Goal: Register for event/course

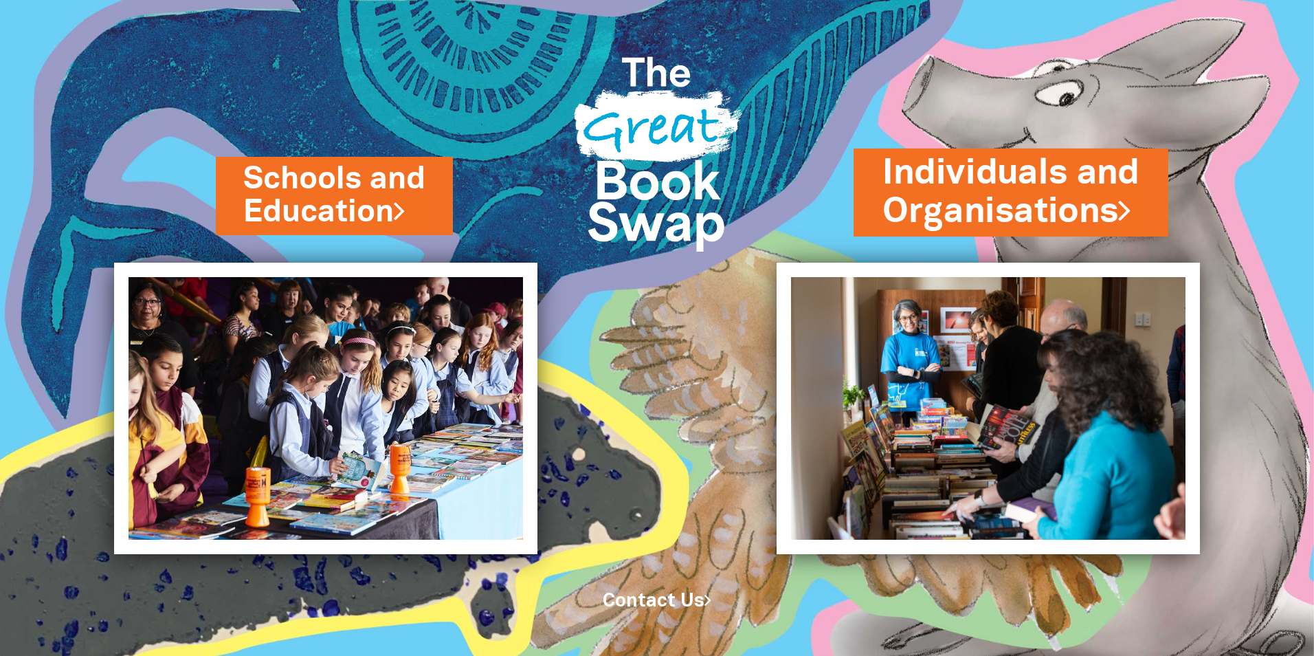
click at [1028, 216] on link "Individuals and Organisations" at bounding box center [1010, 192] width 257 height 87
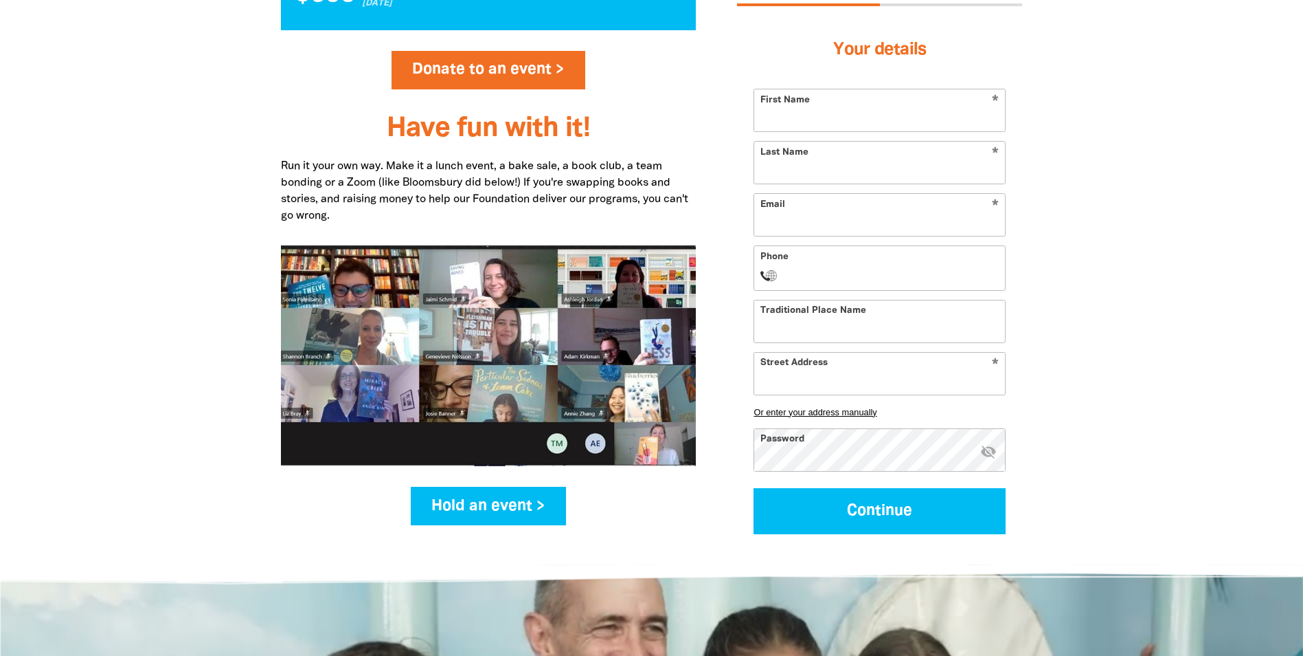
scroll to position [1787, 0]
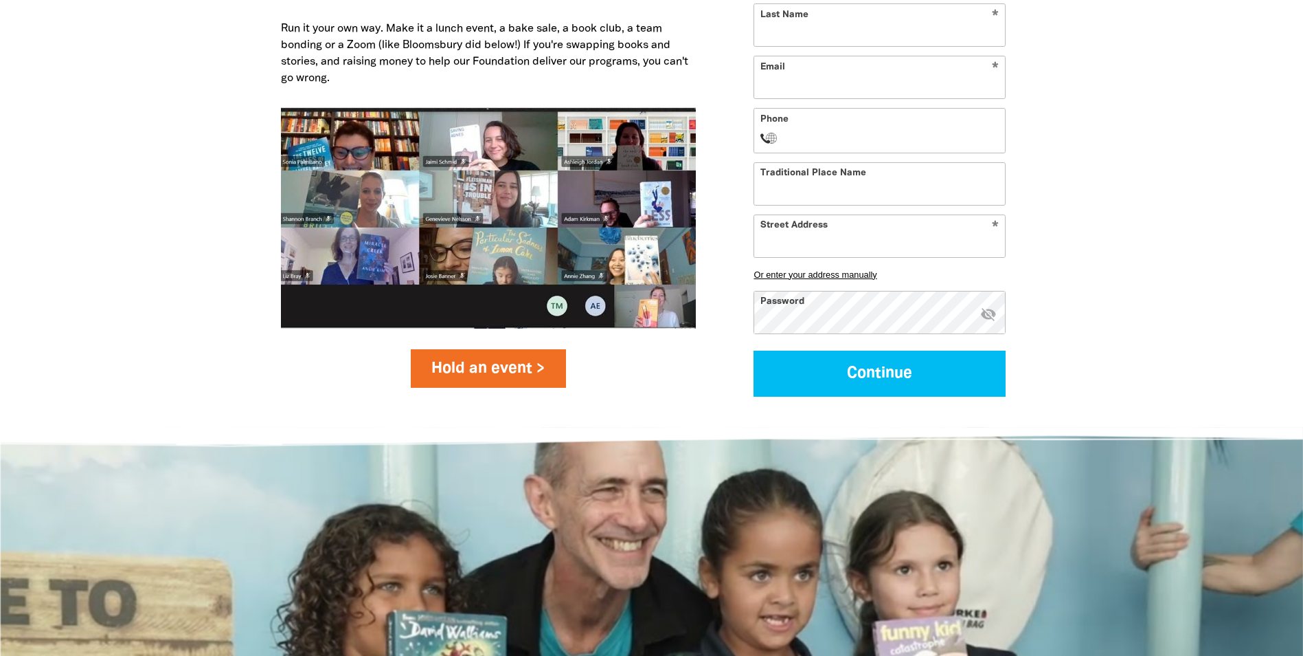
click at [495, 371] on link "Hold an event >" at bounding box center [489, 368] width 156 height 38
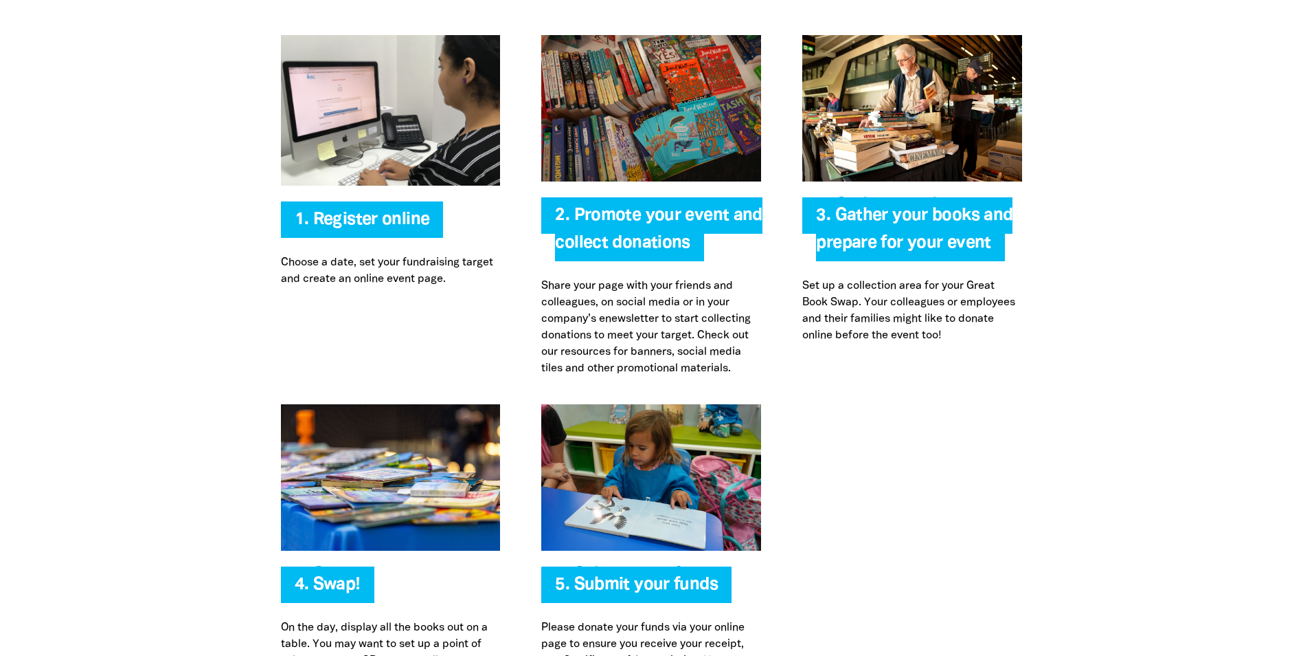
scroll to position [2858, 0]
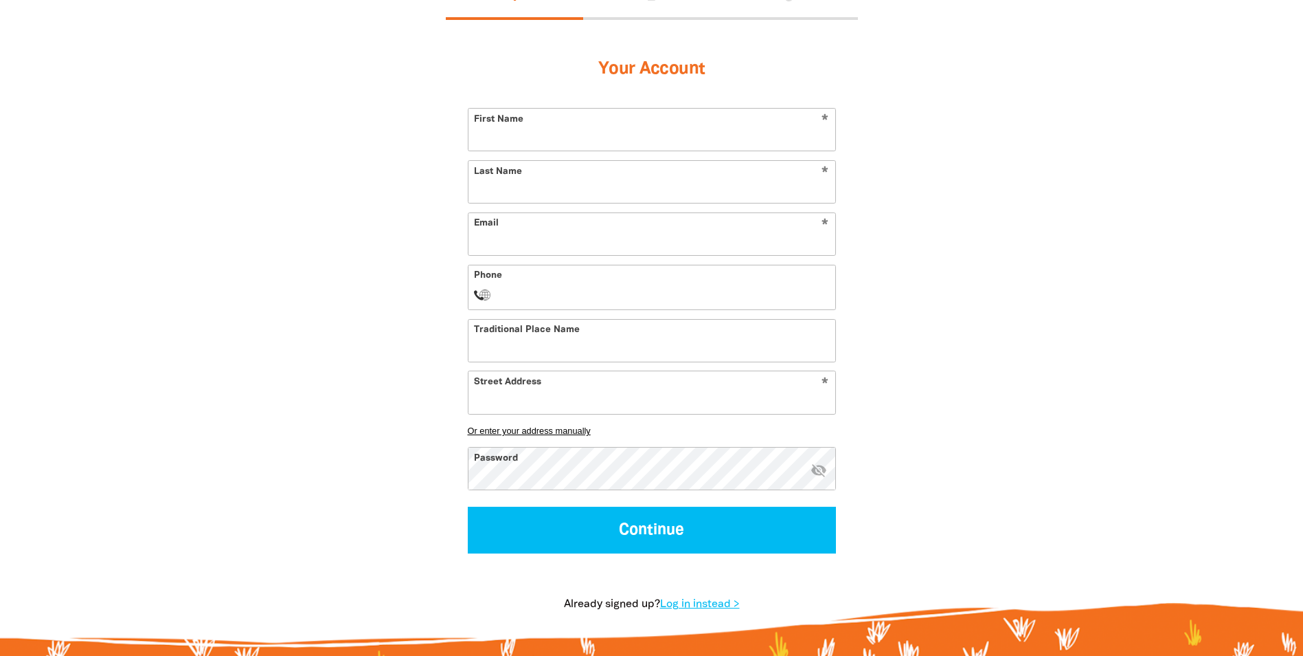
scroll to position [550, 0]
